Goal: Task Accomplishment & Management: Use online tool/utility

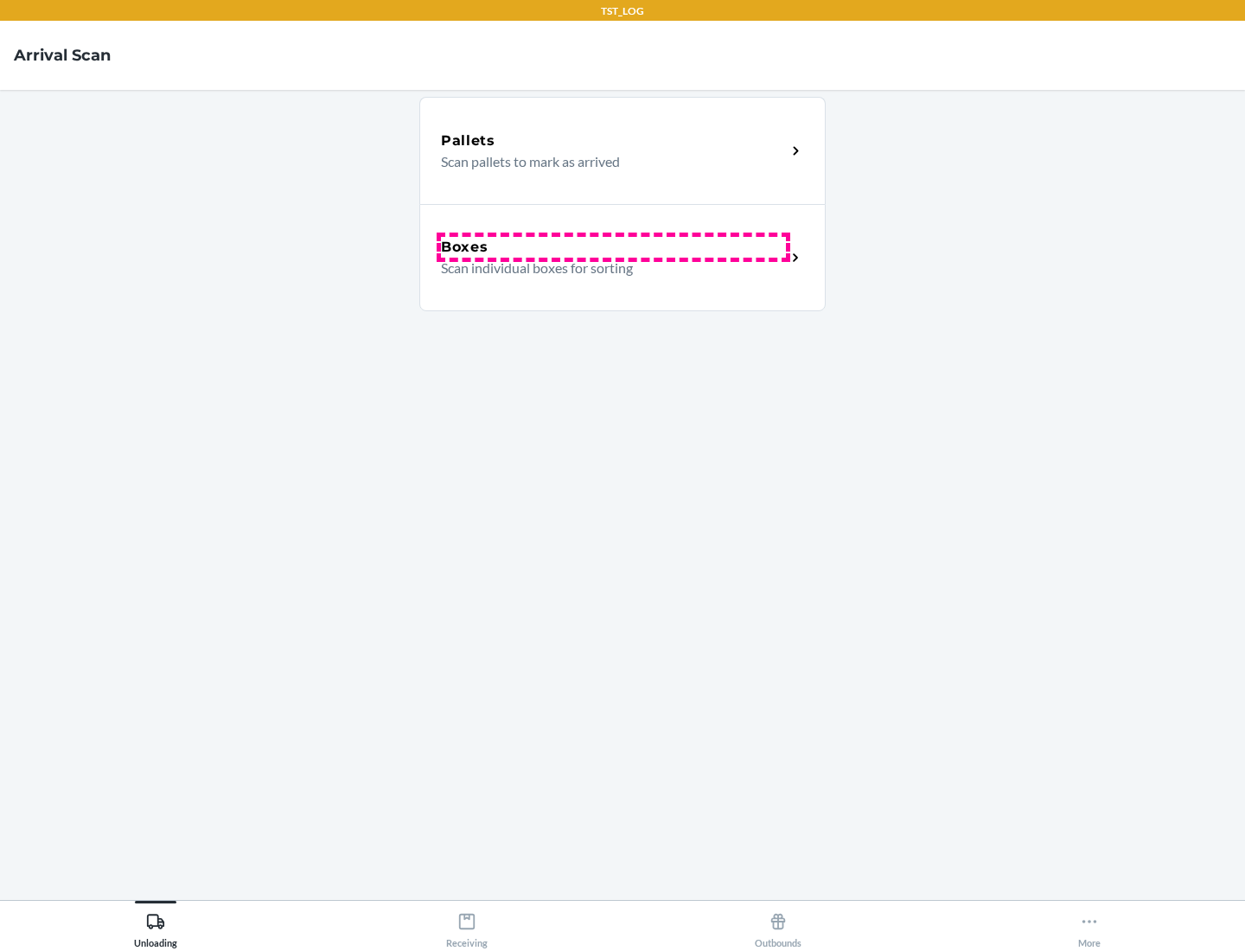
click at [613, 247] on div "Boxes" at bounding box center [613, 247] width 345 height 21
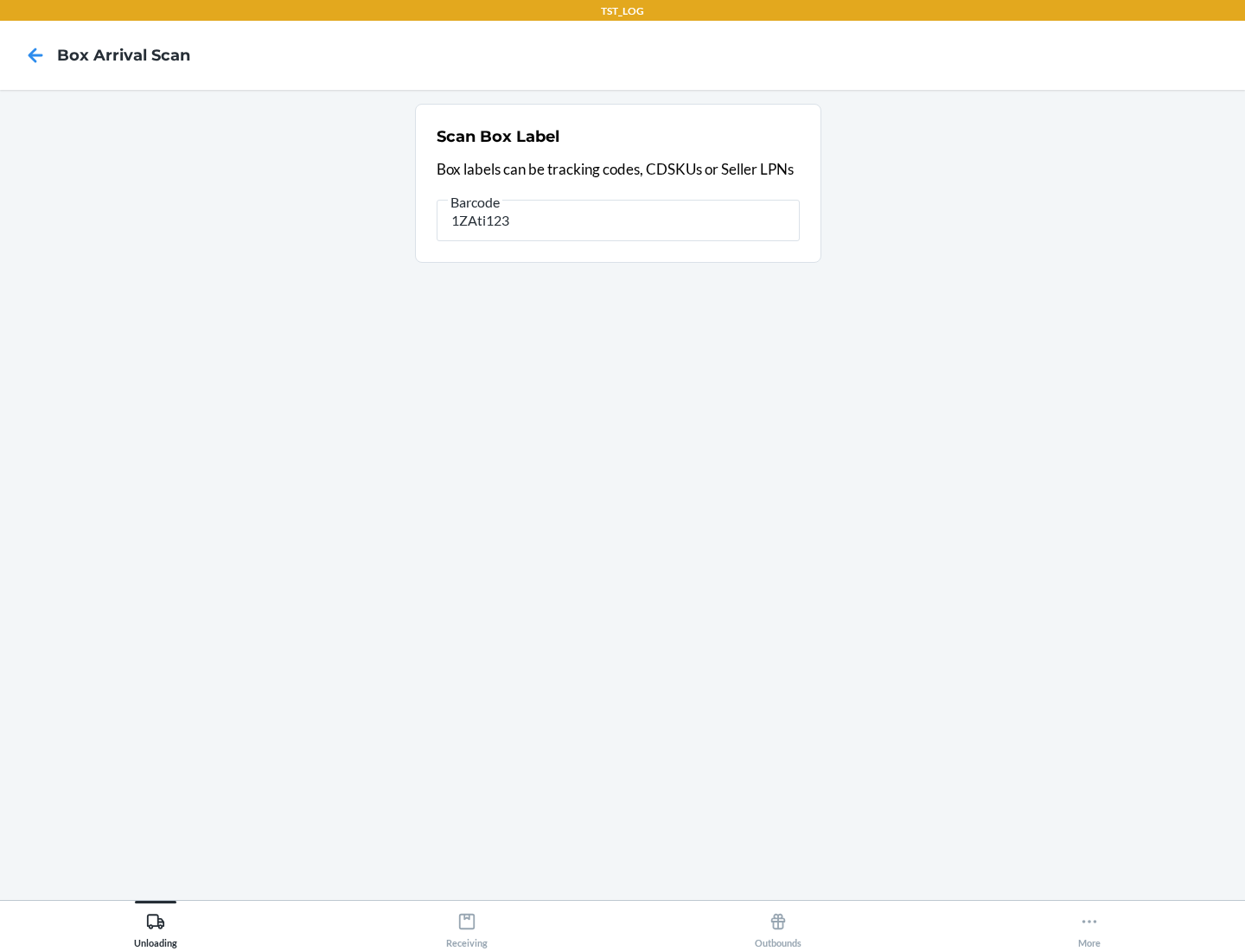
type input "1ZAti123"
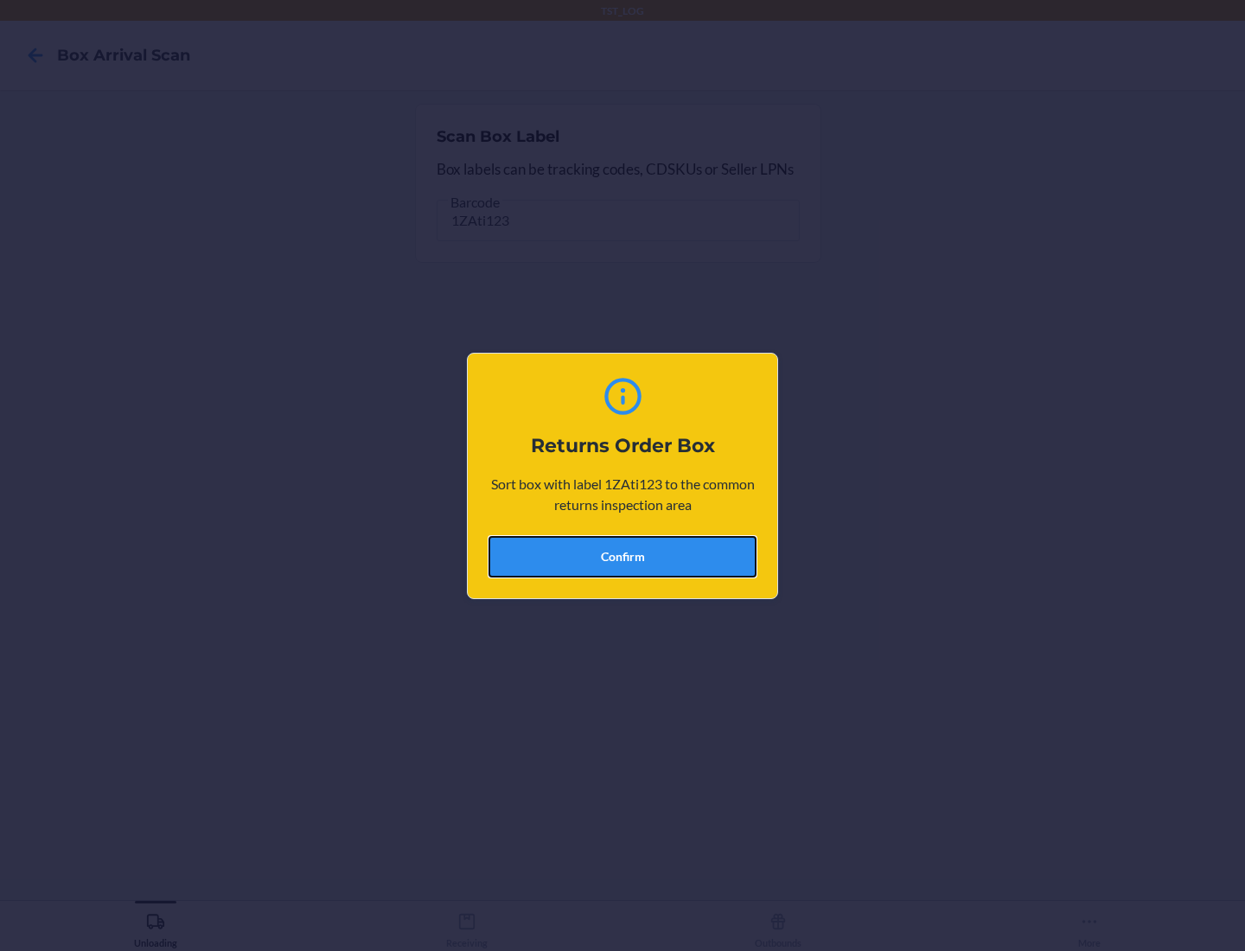
click at [622, 556] on button "Confirm" at bounding box center [622, 556] width 268 height 41
